Goal: Task Accomplishment & Management: Use online tool/utility

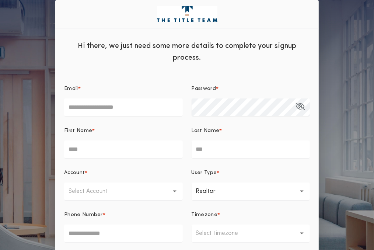
click at [153, 110] on input "Email *" at bounding box center [123, 107] width 119 height 18
type input "**********"
type input "****"
type input "*****"
click at [176, 194] on button "Select Account" at bounding box center [123, 192] width 119 height 18
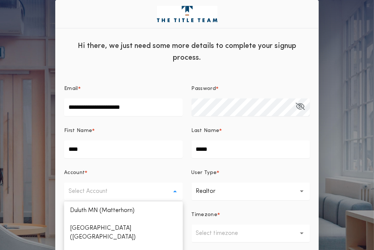
scroll to position [75, 0]
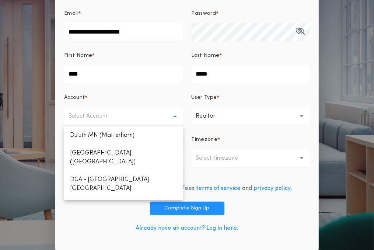
click at [107, 213] on div "By signing up, you agree to 24|Seven Fees terms of service and privacy policy. …" at bounding box center [187, 209] width 246 height 63
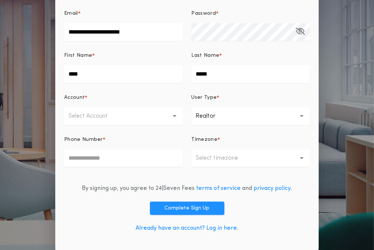
click at [216, 118] on p "Realtor" at bounding box center [212, 116] width 32 height 9
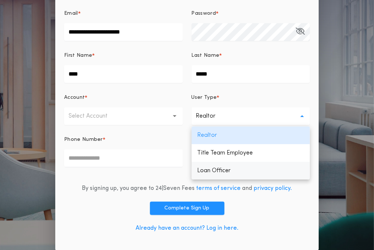
click at [206, 170] on p "Loan Officer" at bounding box center [251, 171] width 119 height 18
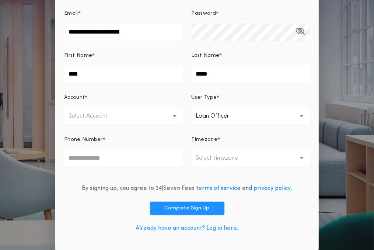
click at [145, 119] on button "Select Account" at bounding box center [123, 116] width 119 height 18
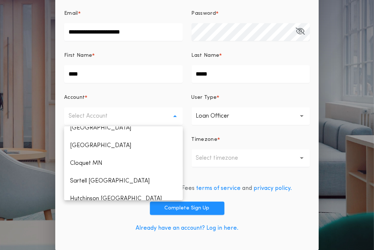
scroll to position [199, 0]
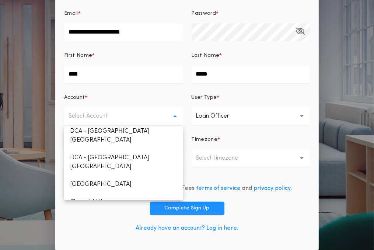
click at [128, 211] on p "Sartell [GEOGRAPHIC_DATA]" at bounding box center [123, 220] width 119 height 18
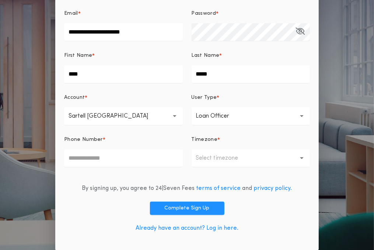
click at [128, 161] on input "Phone Number *" at bounding box center [123, 158] width 119 height 18
type input "*"
type input "**********"
click at [209, 156] on p "Select timezone" at bounding box center [223, 158] width 54 height 9
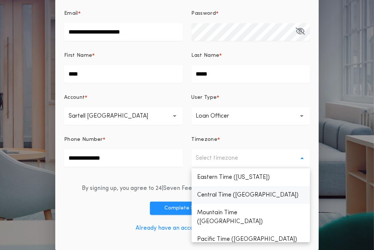
click at [215, 193] on p "Central Time ([GEOGRAPHIC_DATA])" at bounding box center [251, 195] width 119 height 18
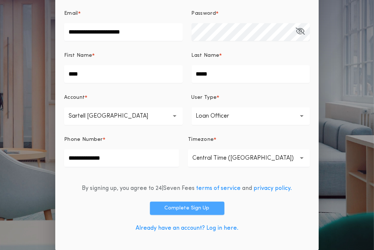
click at [198, 207] on button "Complete Sign Up" at bounding box center [187, 208] width 74 height 13
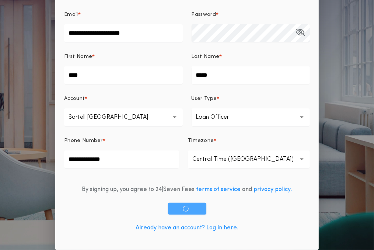
scroll to position [74, 0]
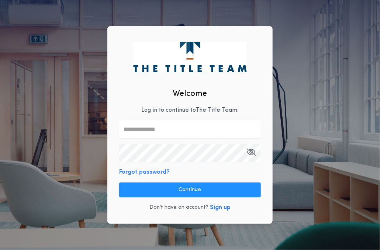
type input "**********"
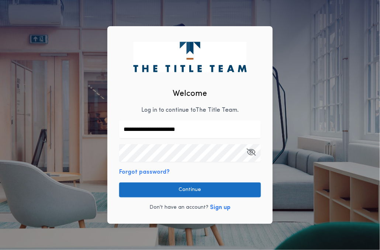
click at [183, 191] on button "Continue" at bounding box center [190, 190] width 142 height 15
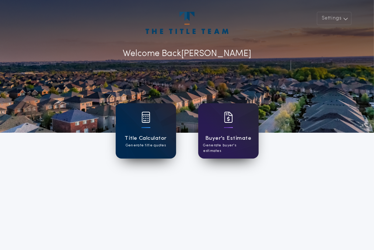
click at [140, 129] on div "Title Calculator Generate title quotes" at bounding box center [146, 130] width 60 height 55
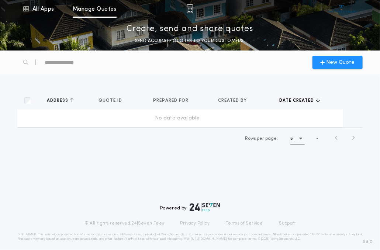
click at [50, 101] on span "Address" at bounding box center [58, 101] width 23 height 6
click at [94, 120] on div "No data available" at bounding box center [177, 118] width 314 height 7
click at [336, 60] on span "New Quote" at bounding box center [340, 63] width 28 height 8
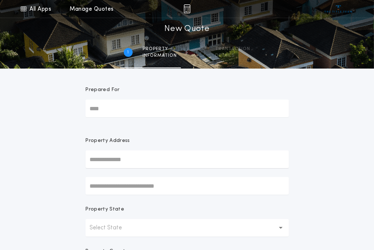
click at [149, 105] on input "Prepared For" at bounding box center [188, 109] width 204 height 18
click at [115, 164] on input "text" at bounding box center [188, 159] width 204 height 18
type input "**********"
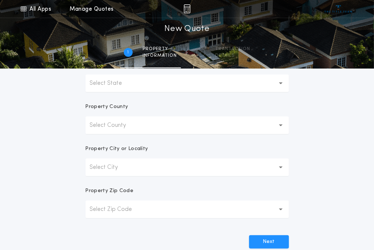
click at [245, 80] on button "Select State" at bounding box center [188, 83] width 204 height 18
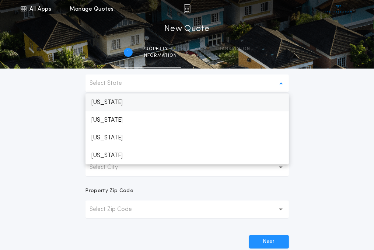
click at [183, 107] on p "[US_STATE]" at bounding box center [188, 103] width 204 height 18
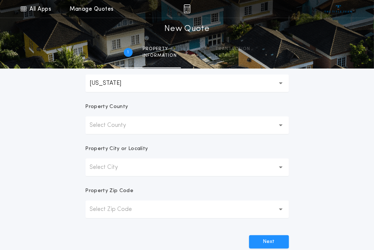
click at [152, 128] on button "Select County" at bounding box center [188, 126] width 204 height 18
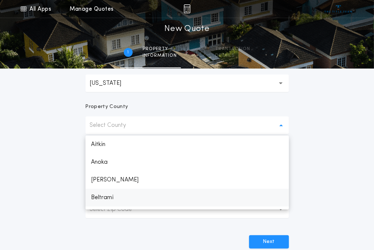
drag, startPoint x: 152, startPoint y: 128, endPoint x: 148, endPoint y: 197, distance: 69.1
click at [148, 134] on div "Select County Aitkin Anoka [PERSON_NAME] [PERSON_NAME] Big [PERSON_NAME] Blue E…" at bounding box center [188, 126] width 204 height 18
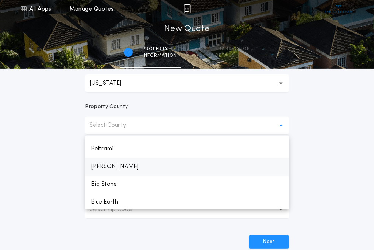
click at [141, 170] on p "[PERSON_NAME]" at bounding box center [188, 167] width 204 height 18
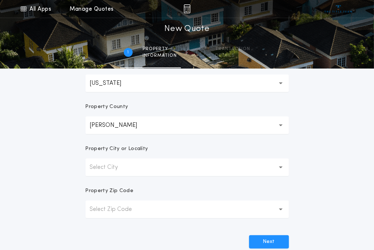
click at [141, 167] on button "Select City" at bounding box center [188, 168] width 204 height 18
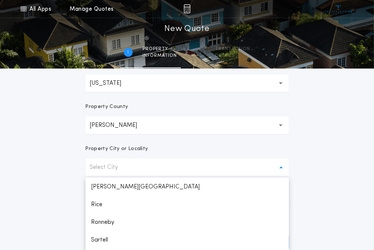
scroll to position [223, 0]
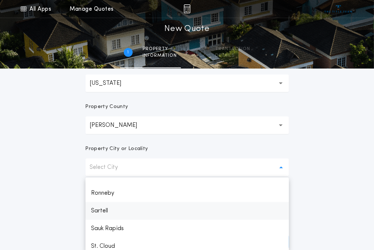
click at [132, 214] on p "Sartell" at bounding box center [188, 211] width 204 height 18
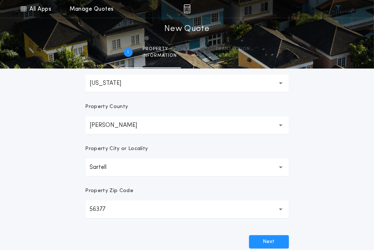
click at [131, 211] on button "56377 *****" at bounding box center [188, 210] width 204 height 18
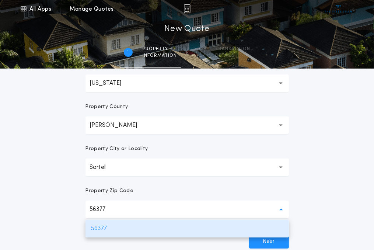
click at [349, 186] on div "**********" at bounding box center [187, 65] width 374 height 421
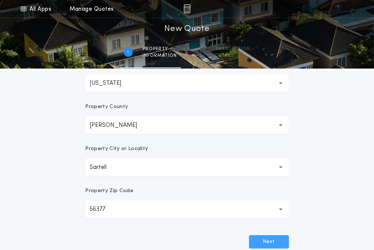
click at [257, 240] on button "Next" at bounding box center [269, 241] width 40 height 13
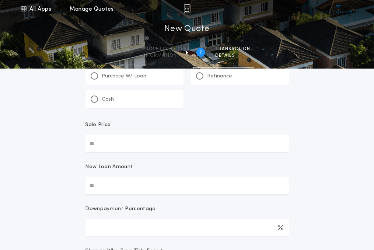
scroll to position [0, 0]
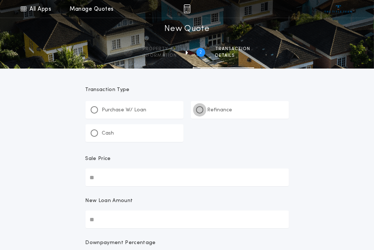
click at [201, 108] on div at bounding box center [199, 109] width 7 height 7
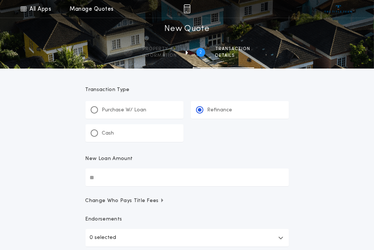
click at [125, 170] on input "New Loan Amount" at bounding box center [188, 178] width 204 height 18
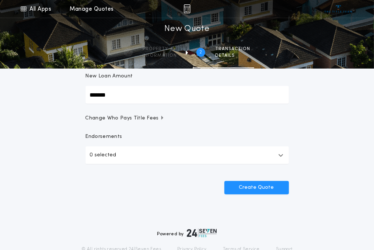
scroll to position [83, 0]
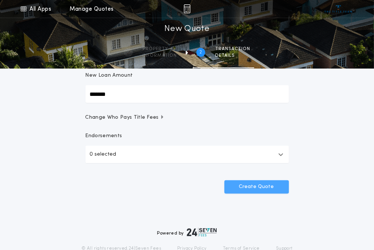
type input "*******"
click at [252, 188] on button "Create Quote" at bounding box center [257, 186] width 65 height 13
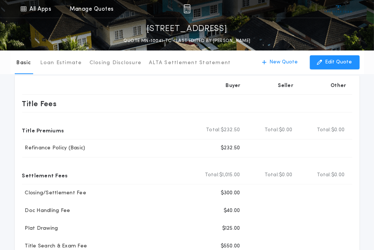
scroll to position [50, 0]
